Goal: Task Accomplishment & Management: Complete application form

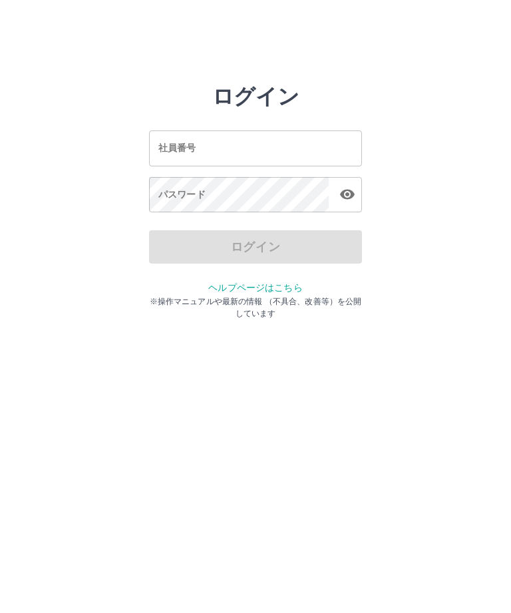
click at [193, 132] on input "社員番号" at bounding box center [255, 147] width 213 height 35
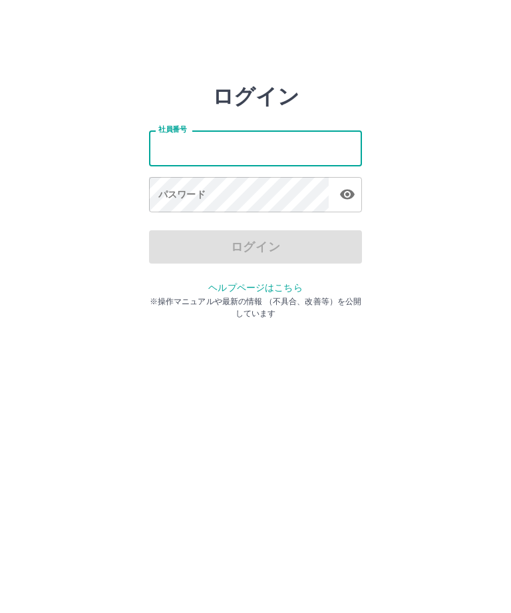
click at [181, 145] on input "社員番号" at bounding box center [255, 147] width 213 height 35
type input "*******"
click at [166, 200] on div "パスワード パスワード" at bounding box center [255, 195] width 213 height 37
click at [168, 194] on div "パスワード パスワード" at bounding box center [255, 195] width 213 height 37
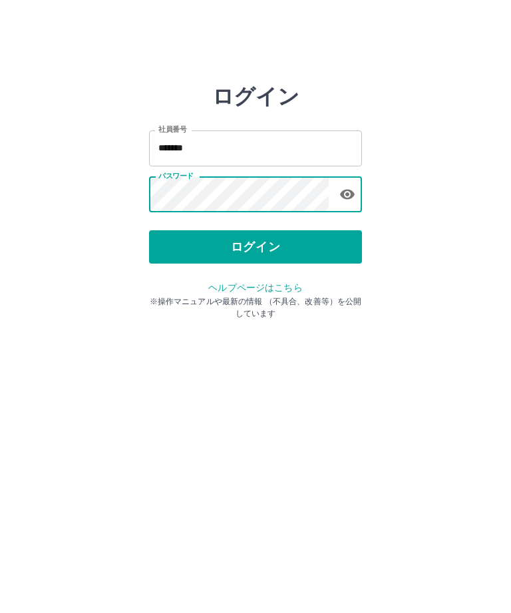
click at [255, 247] on button "ログイン" at bounding box center [255, 246] width 213 height 33
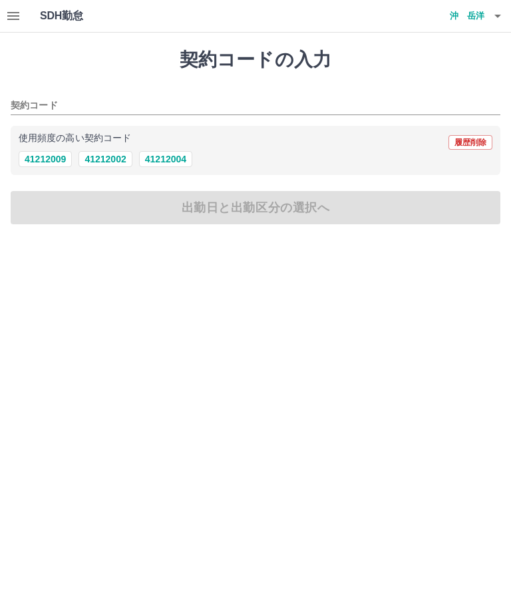
click at [95, 153] on button "41212002" at bounding box center [104, 159] width 53 height 16
type input "********"
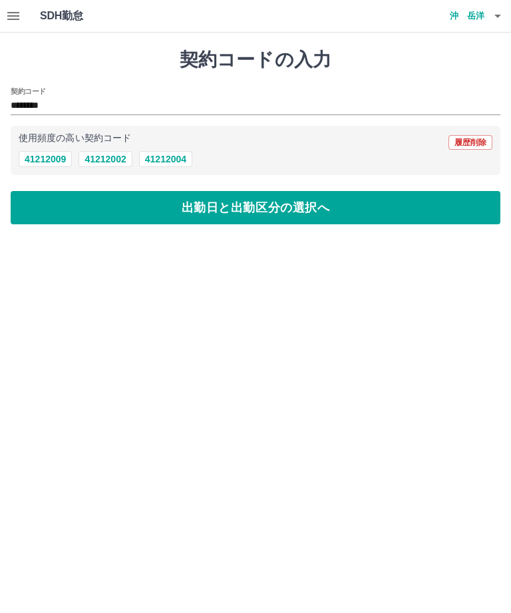
click at [284, 211] on button "出勤日と出勤区分の選択へ" at bounding box center [256, 207] width 490 height 33
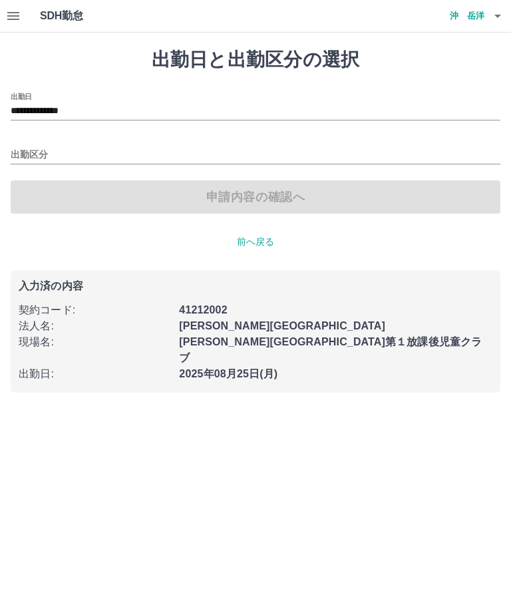
click at [12, 22] on icon "button" at bounding box center [13, 16] width 16 height 16
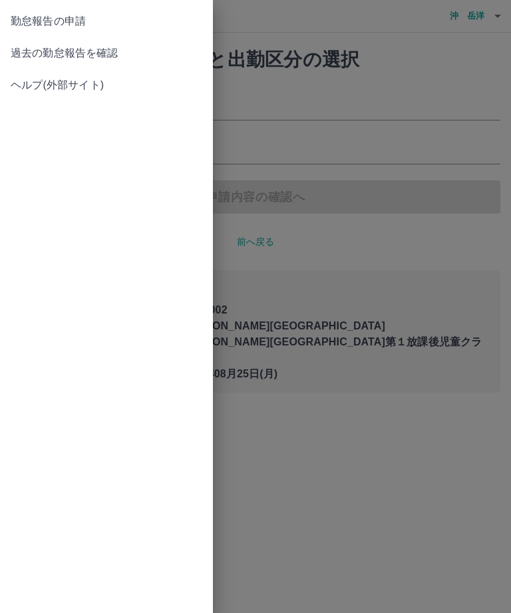
click at [41, 51] on span "過去の勤怠報告を確認" at bounding box center [107, 53] width 192 height 16
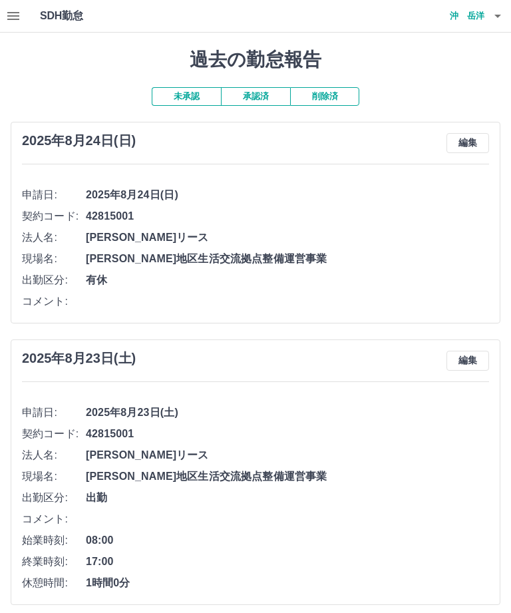
click at [261, 93] on button "承認済" at bounding box center [255, 96] width 69 height 19
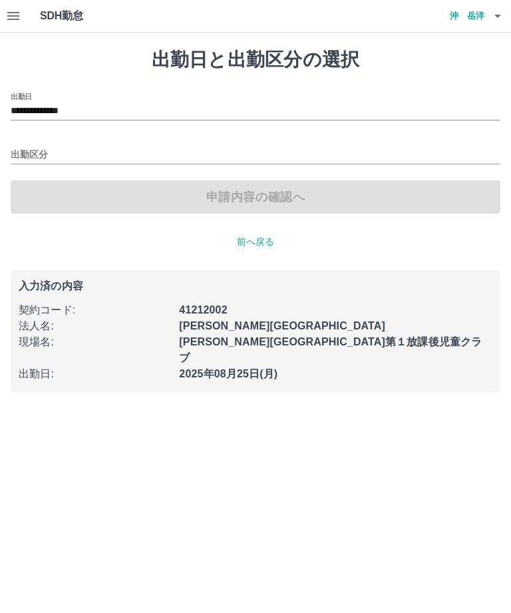
click at [76, 106] on input "**********" at bounding box center [256, 111] width 490 height 17
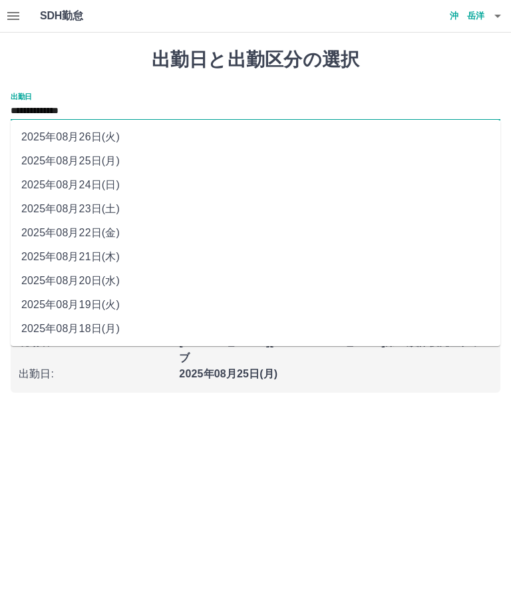
click at [98, 235] on li "2025年08月22日(金)" at bounding box center [256, 233] width 490 height 24
type input "**********"
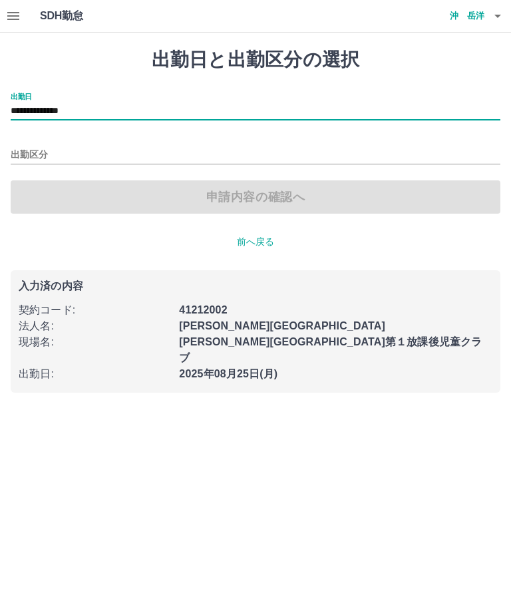
click at [39, 154] on input "出勤区分" at bounding box center [256, 155] width 490 height 17
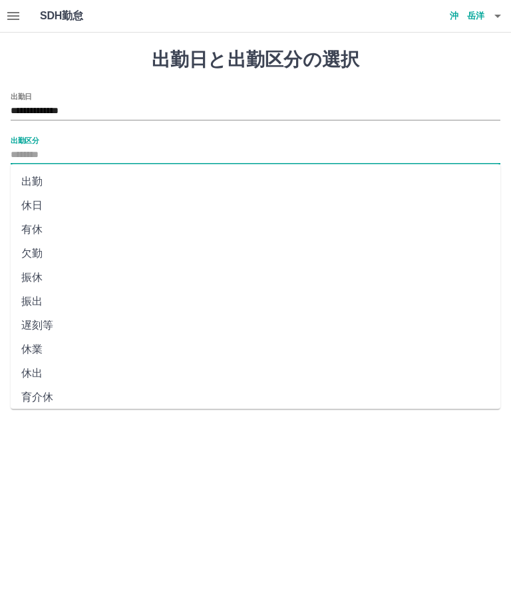
click at [30, 147] on input "出勤区分" at bounding box center [256, 155] width 490 height 17
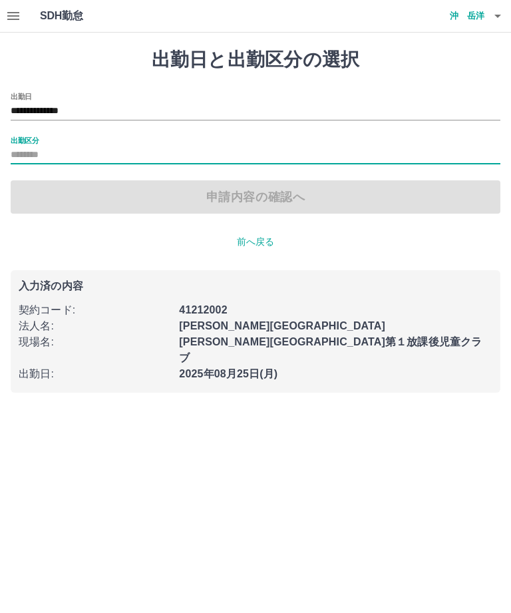
click at [27, 154] on input "出勤区分" at bounding box center [256, 155] width 490 height 17
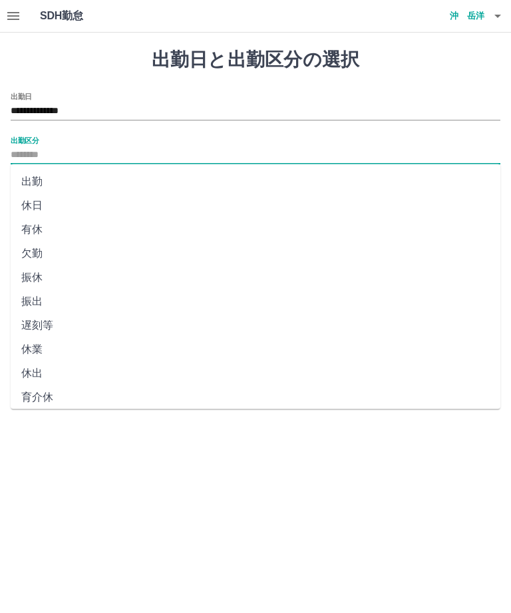
click at [25, 256] on li "欠勤" at bounding box center [256, 253] width 490 height 24
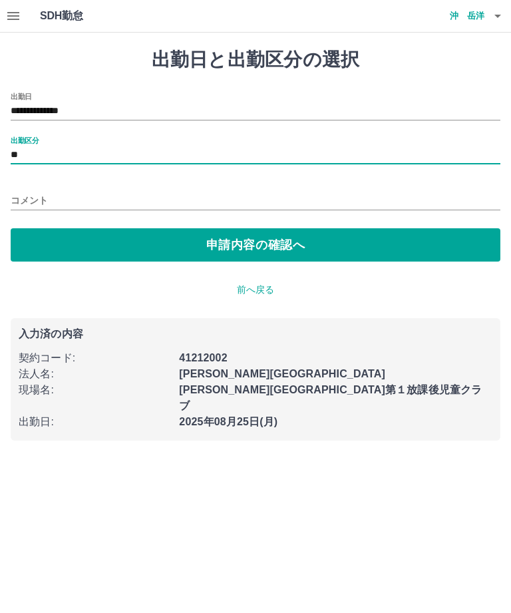
type input "**"
click at [34, 198] on input "コメント" at bounding box center [256, 200] width 490 height 19
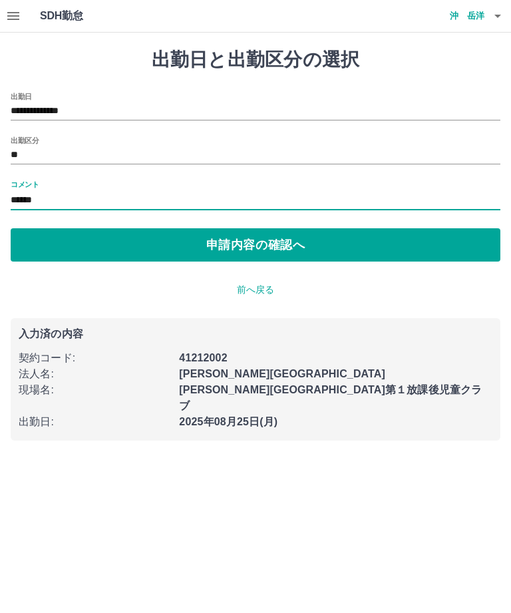
type input "******"
click at [266, 250] on button "申請内容の確認へ" at bounding box center [256, 244] width 490 height 33
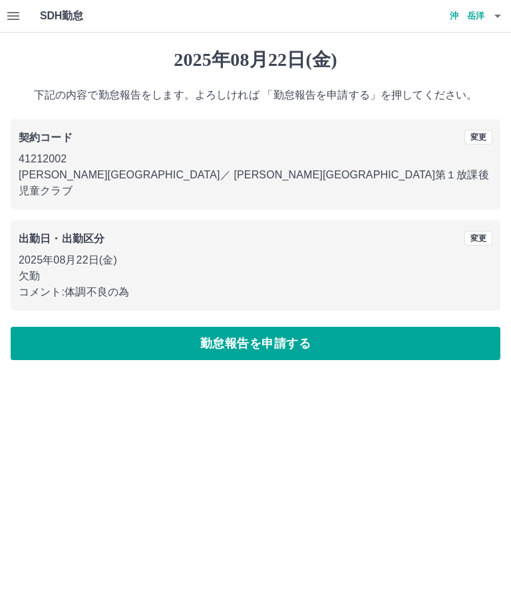
click at [274, 333] on button "勤怠報告を申請する" at bounding box center [256, 343] width 490 height 33
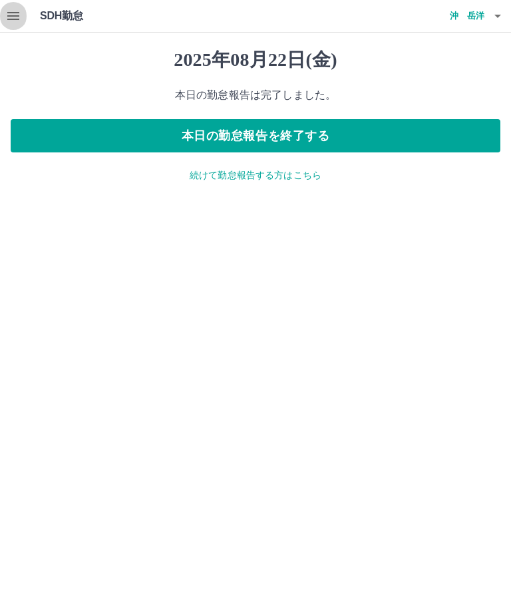
click at [6, 10] on icon "button" at bounding box center [13, 16] width 16 height 16
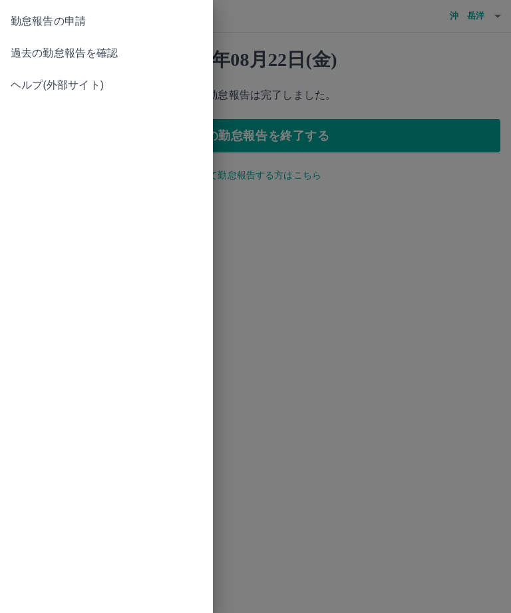
click at [115, 54] on span "過去の勤怠報告を確認" at bounding box center [107, 53] width 192 height 16
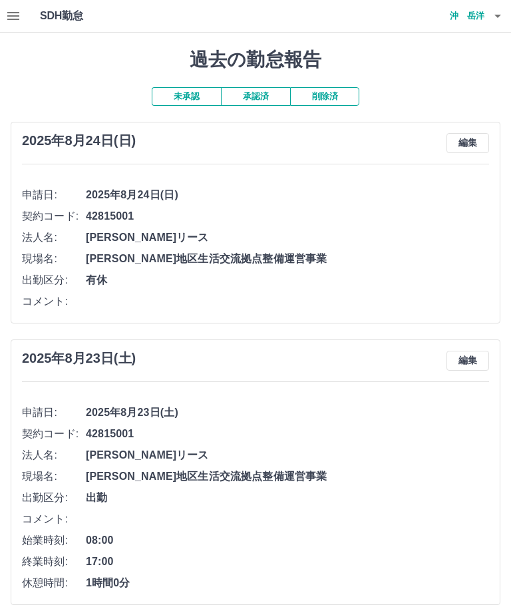
click at [180, 90] on button "未承認" at bounding box center [186, 96] width 69 height 19
click at [245, 82] on div "過去の勤怠報告 未承認 承認済 削除済 [DATE] 編集 申請日: [DATE] 契約コード: 42815001 法人名: [PERSON_NAME]リース…" at bounding box center [255, 435] width 511 height 805
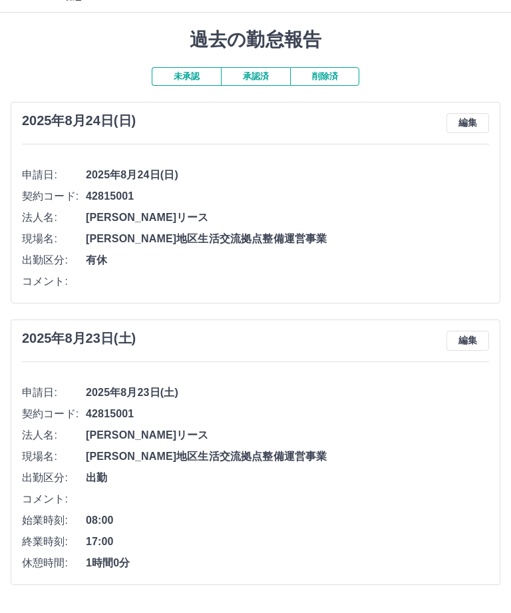
scroll to position [21, 0]
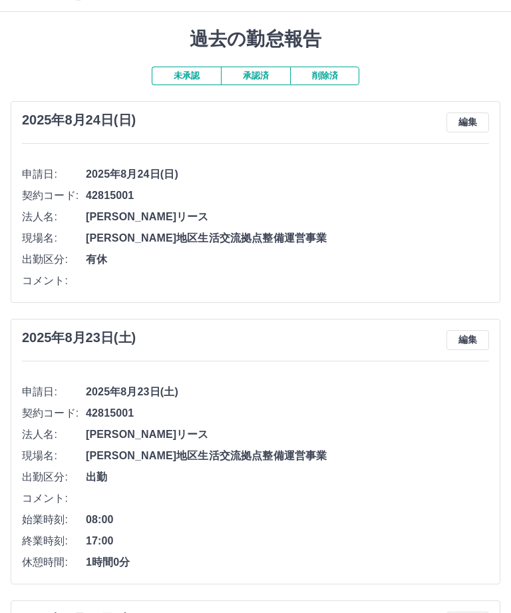
click at [256, 72] on button "承認済" at bounding box center [255, 76] width 69 height 19
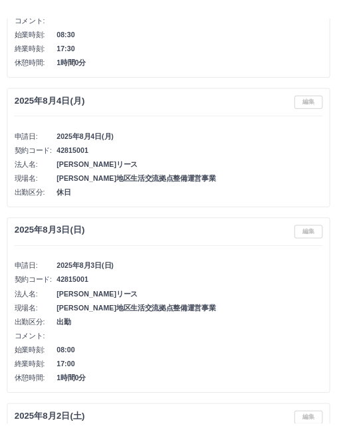
scroll to position [4075, 0]
